Goal: Information Seeking & Learning: Check status

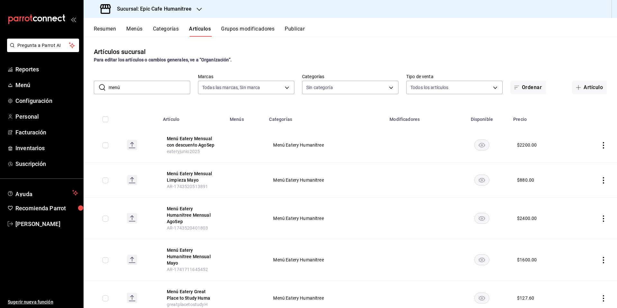
click at [139, 9] on h3 "Sucursal: Epic Cafe Humanitree" at bounding box center [152, 9] width 80 height 8
click at [345, 45] on div at bounding box center [308, 154] width 617 height 308
click at [601, 144] on icon "actions" at bounding box center [604, 145] width 6 height 6
click at [413, 35] on div at bounding box center [308, 154] width 617 height 308
click at [161, 11] on h3 "Sucursal: Epic Cafe Humanitree" at bounding box center [152, 9] width 80 height 8
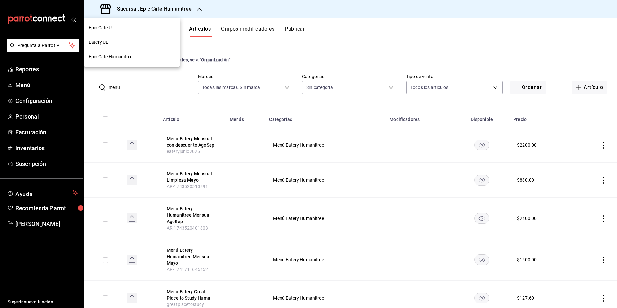
click at [313, 50] on div at bounding box center [308, 154] width 617 height 308
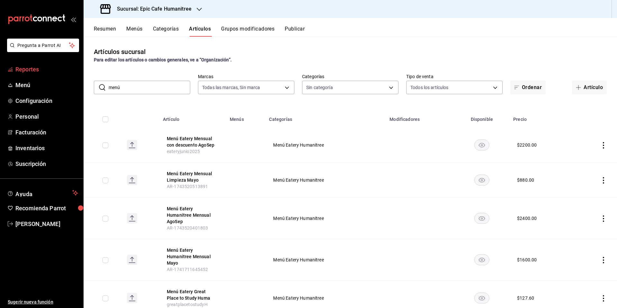
click at [41, 67] on span "Reportes" at bounding box center [46, 69] width 63 height 9
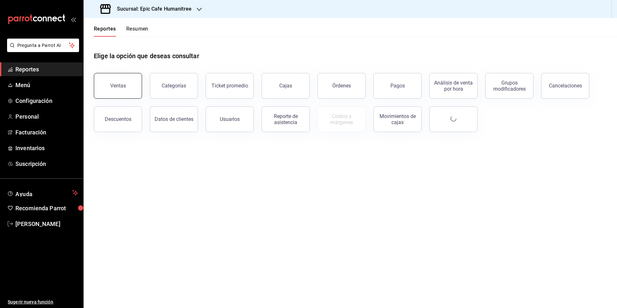
click at [104, 86] on button "Ventas" at bounding box center [118, 86] width 48 height 26
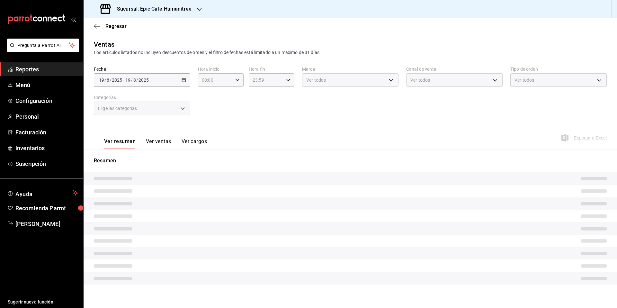
click at [105, 85] on div "[DATE] [DATE] - [DATE] [DATE]" at bounding box center [142, 80] width 96 height 14
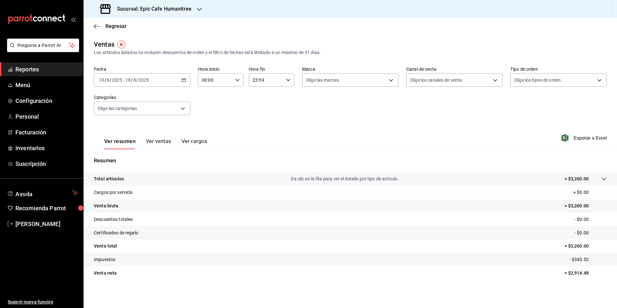
click at [159, 139] on button "Ver ventas" at bounding box center [158, 143] width 25 height 11
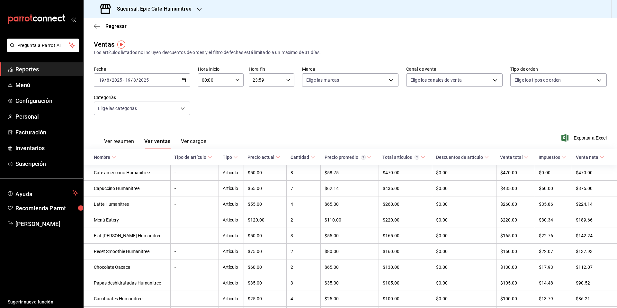
click at [121, 143] on button "Ver resumen" at bounding box center [119, 143] width 30 height 11
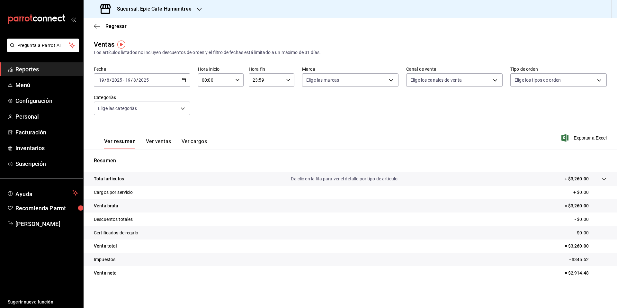
click at [166, 12] on h3 "Sucursal: Epic Cafe Humanitree" at bounding box center [152, 9] width 80 height 8
click at [121, 31] on div "Epic Café UL" at bounding box center [132, 27] width 86 height 7
click at [159, 7] on h3 "Sucursal: Epic Café UL" at bounding box center [141, 9] width 58 height 8
click at [136, 57] on div "Epic Cafe Humanitree" at bounding box center [132, 56] width 86 height 7
click at [169, 14] on div "Sucursal: Epic Cafe Humanitree" at bounding box center [147, 9] width 116 height 18
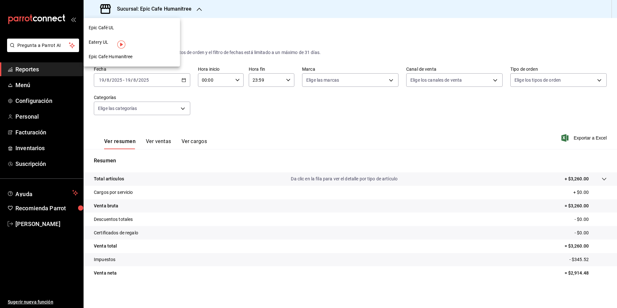
click at [151, 24] on div "Epic Café UL" at bounding box center [132, 28] width 96 height 14
click at [153, 12] on h3 "Sucursal: Epic Café UL" at bounding box center [141, 9] width 58 height 8
click at [152, 40] on div "Eatery UL" at bounding box center [132, 42] width 86 height 7
